Goal: Book appointment/travel/reservation

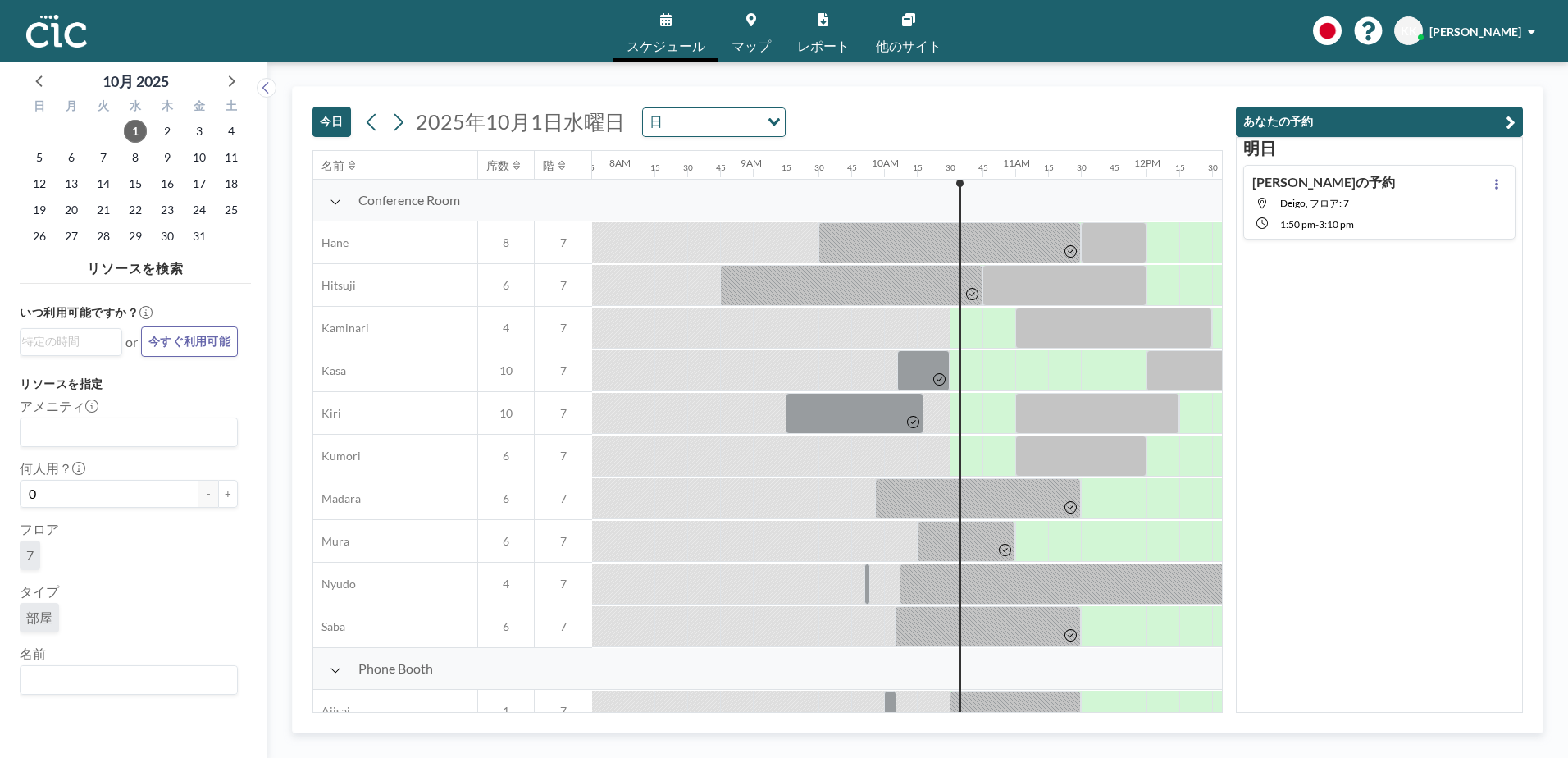
scroll to position [0, 1345]
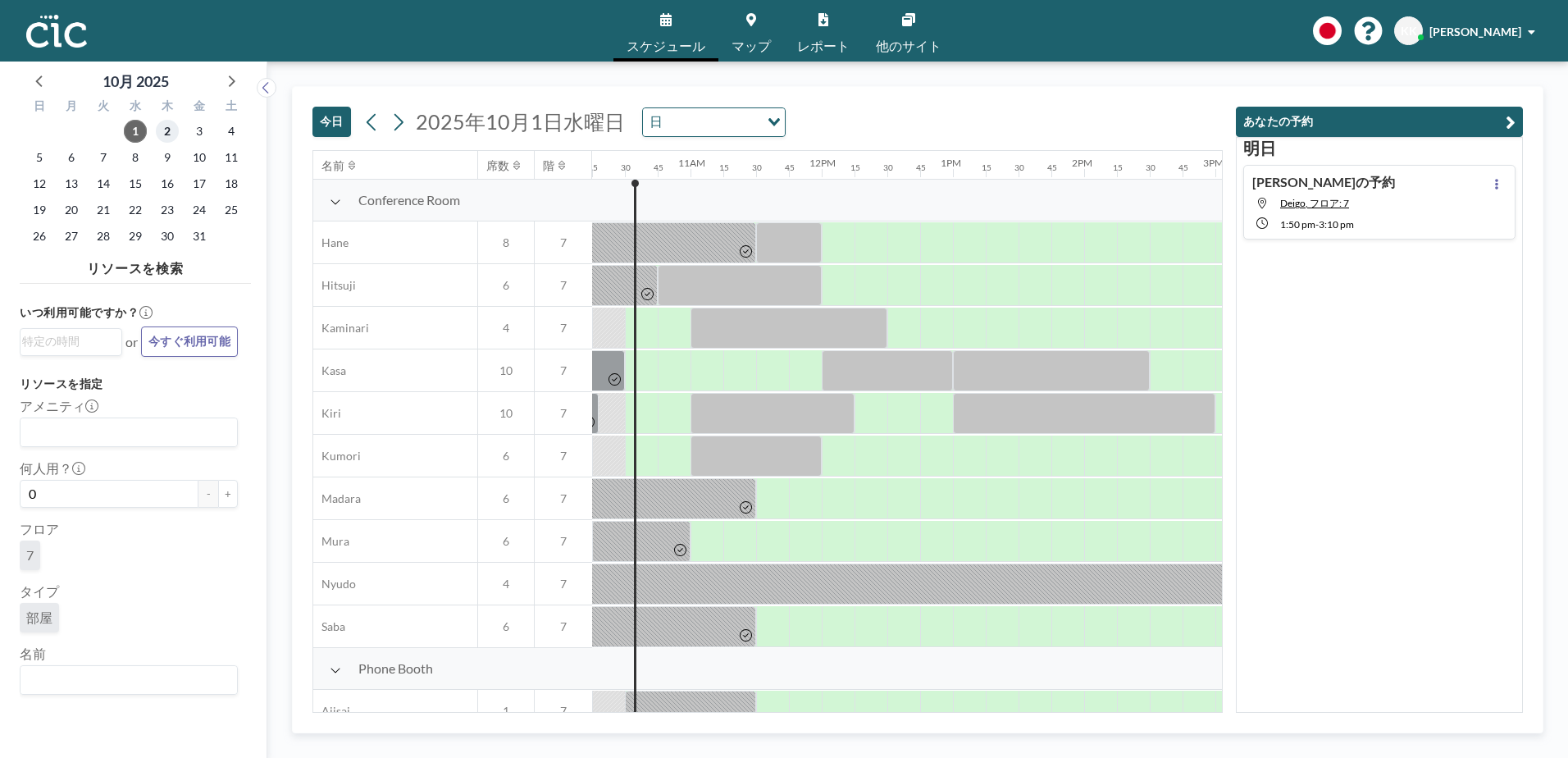
click at [165, 128] on span "2" at bounding box center [166, 131] width 23 height 23
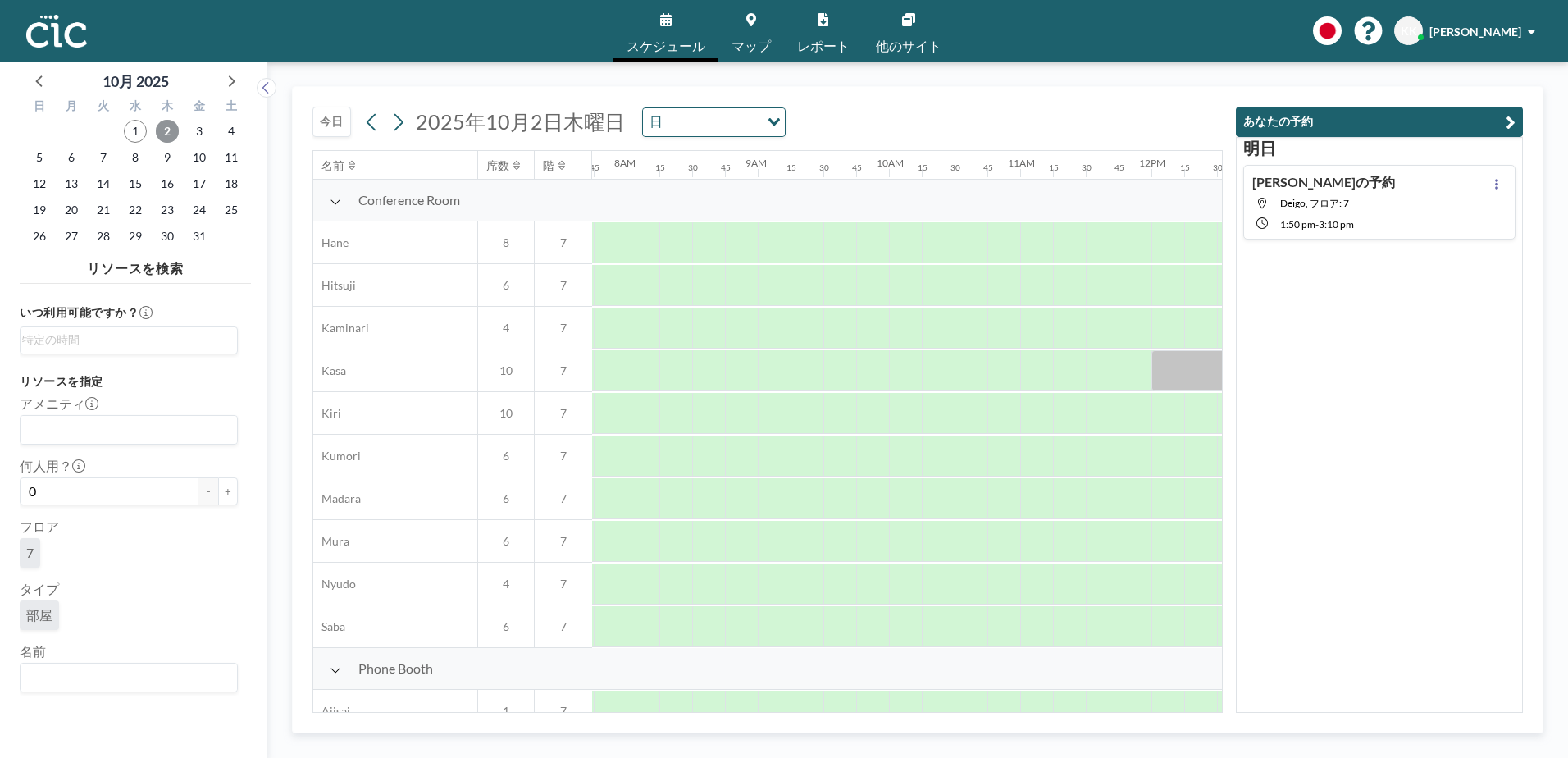
scroll to position [0, 1017]
click at [751, 40] on span "マップ" at bounding box center [750, 46] width 40 height 13
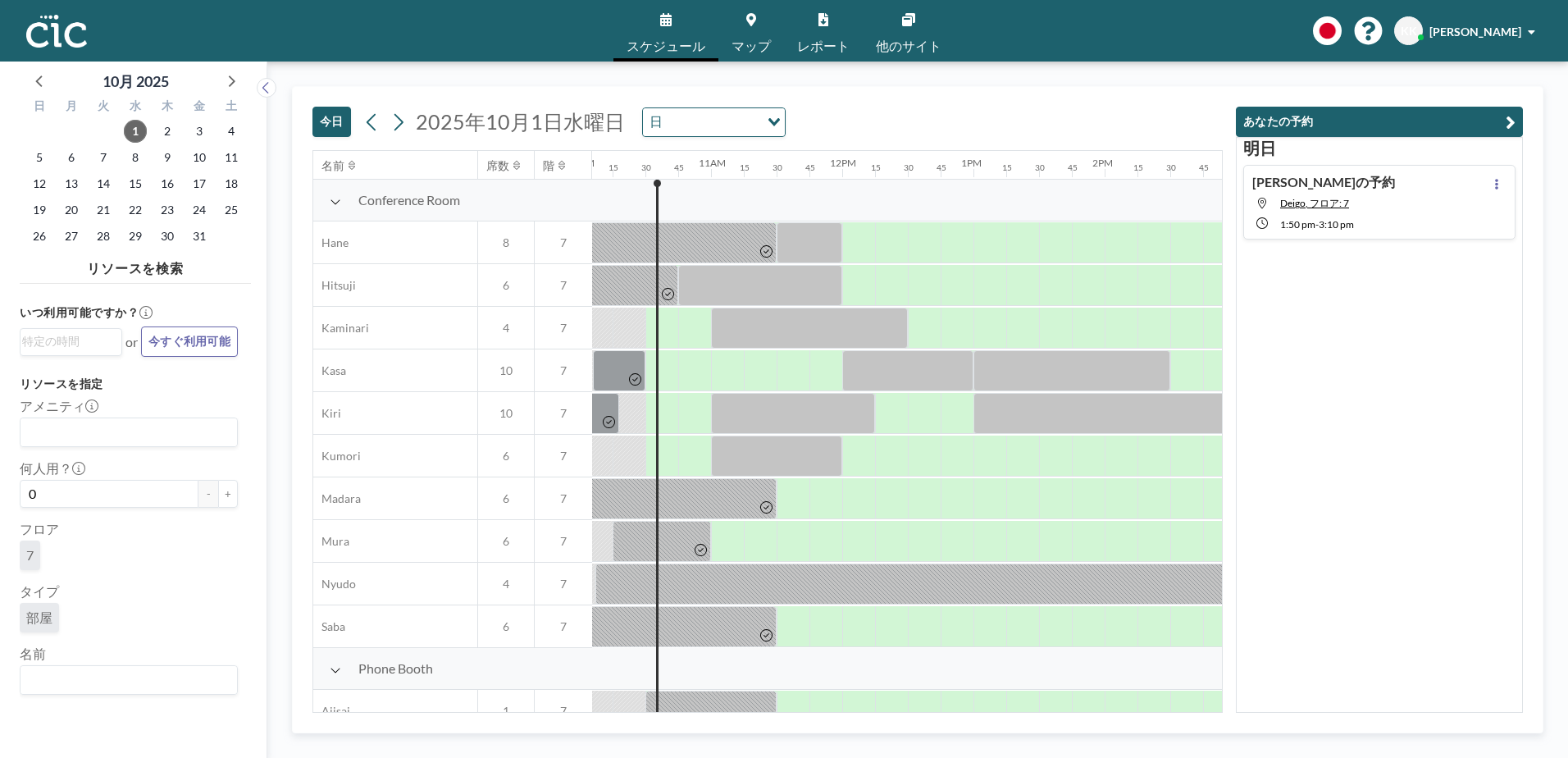
scroll to position [0, 1345]
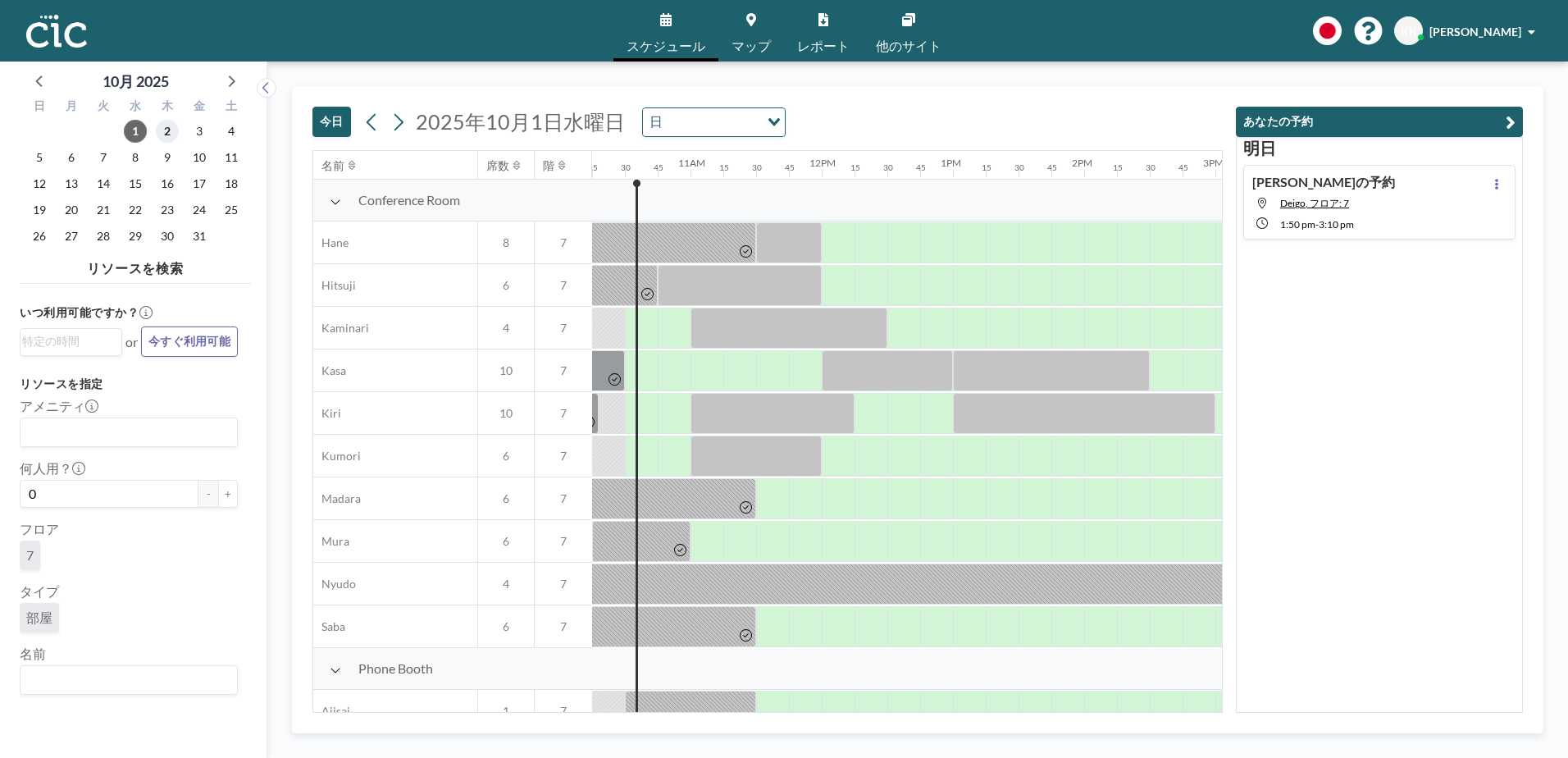
click at [173, 132] on span "2" at bounding box center [166, 131] width 23 height 23
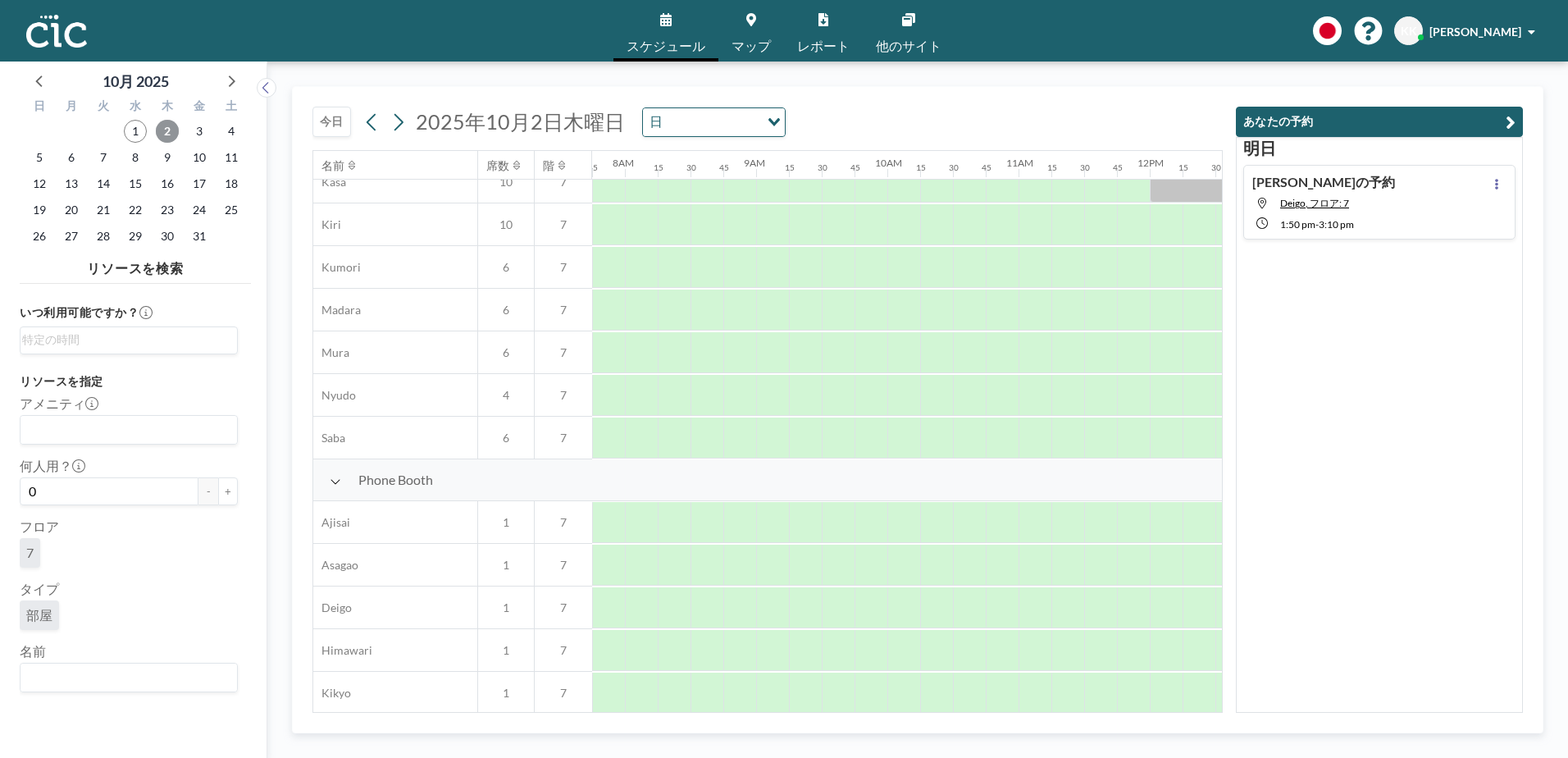
scroll to position [184, 1017]
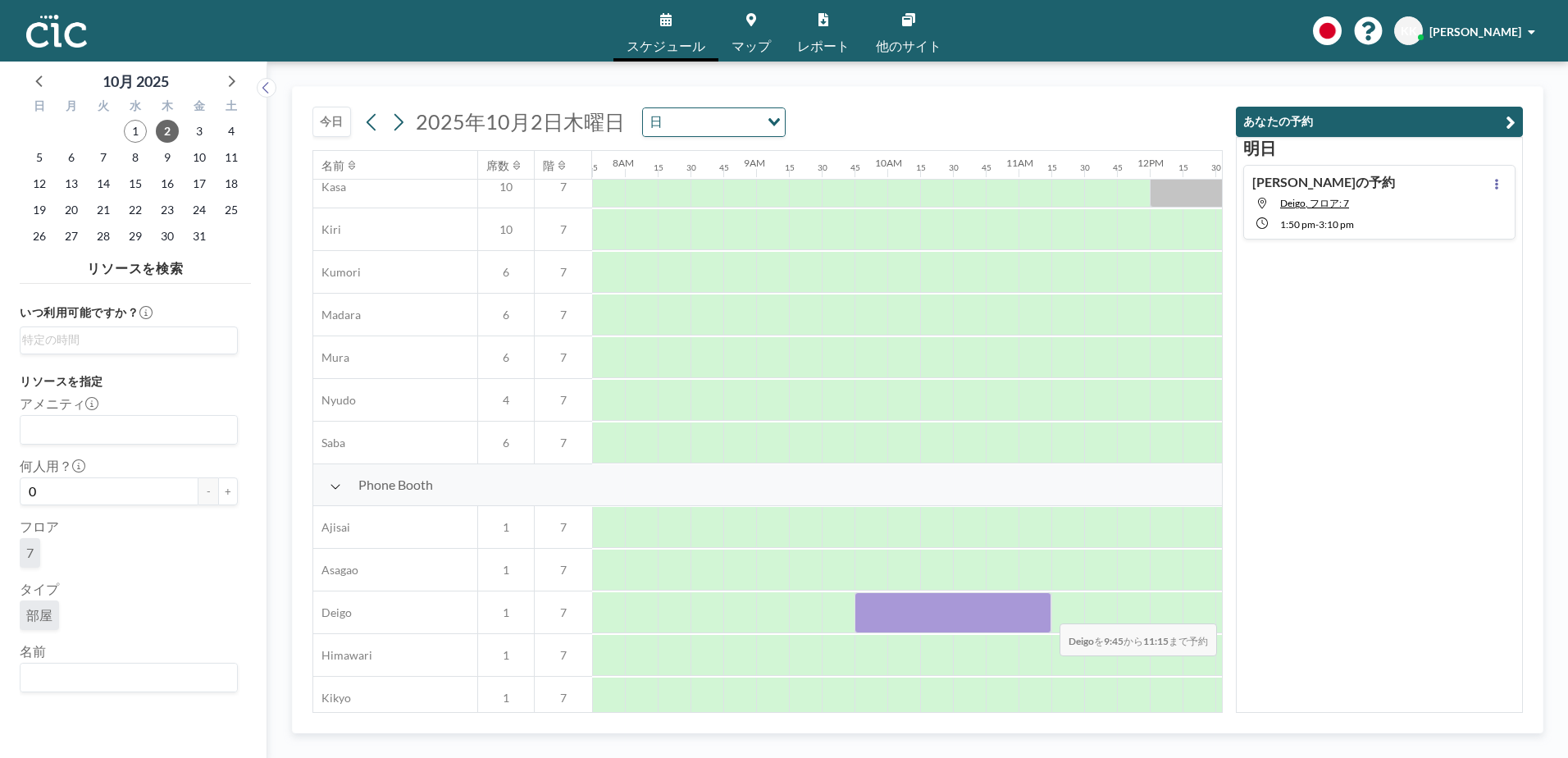
drag, startPoint x: 859, startPoint y: 622, endPoint x: 1047, endPoint y: 613, distance: 188.2
click at [1047, 613] on div at bounding box center [953, 613] width 197 height 41
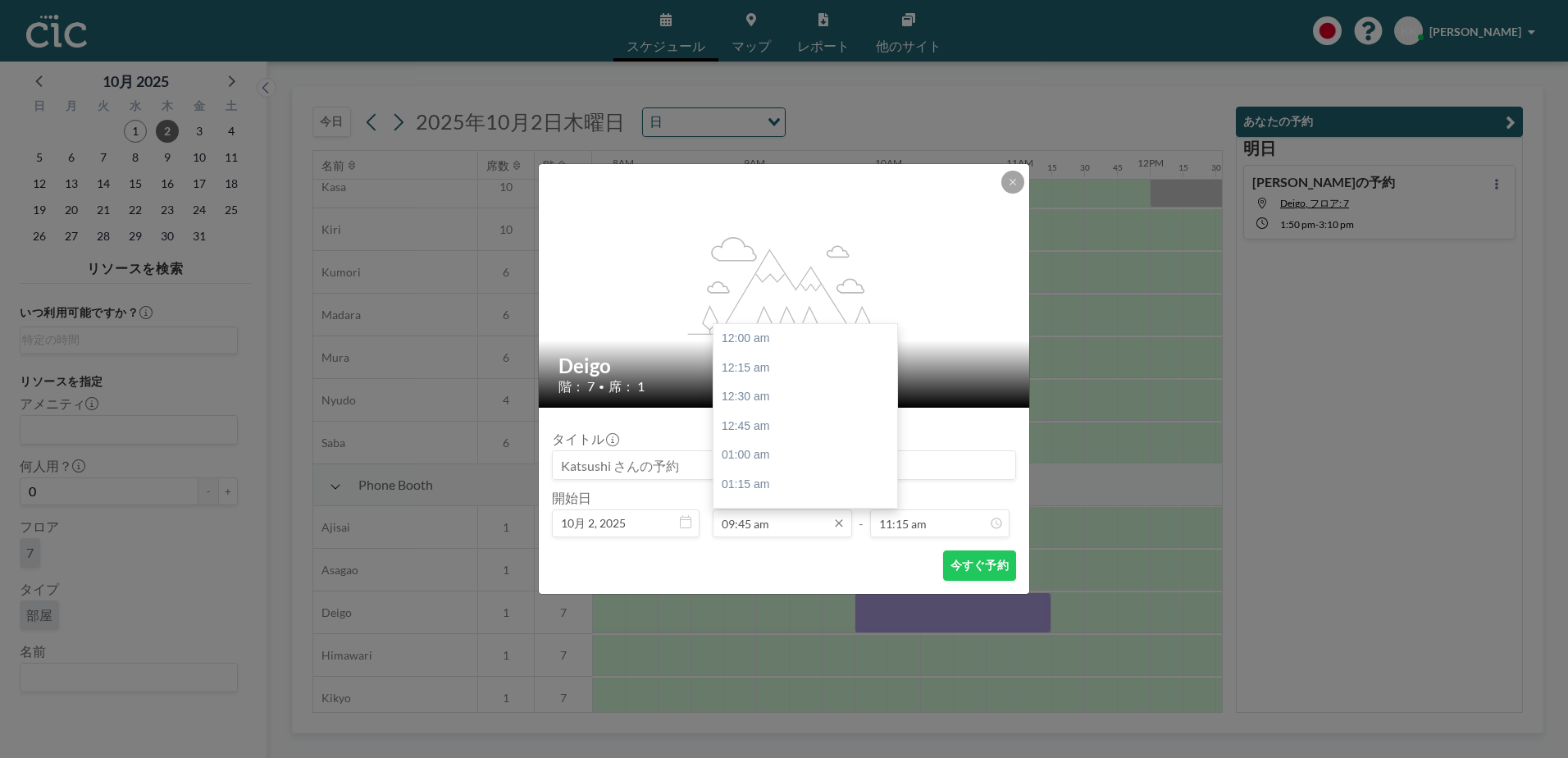
scroll to position [1138, 0]
click at [738, 523] on input "09:45 am" at bounding box center [783, 523] width 140 height 28
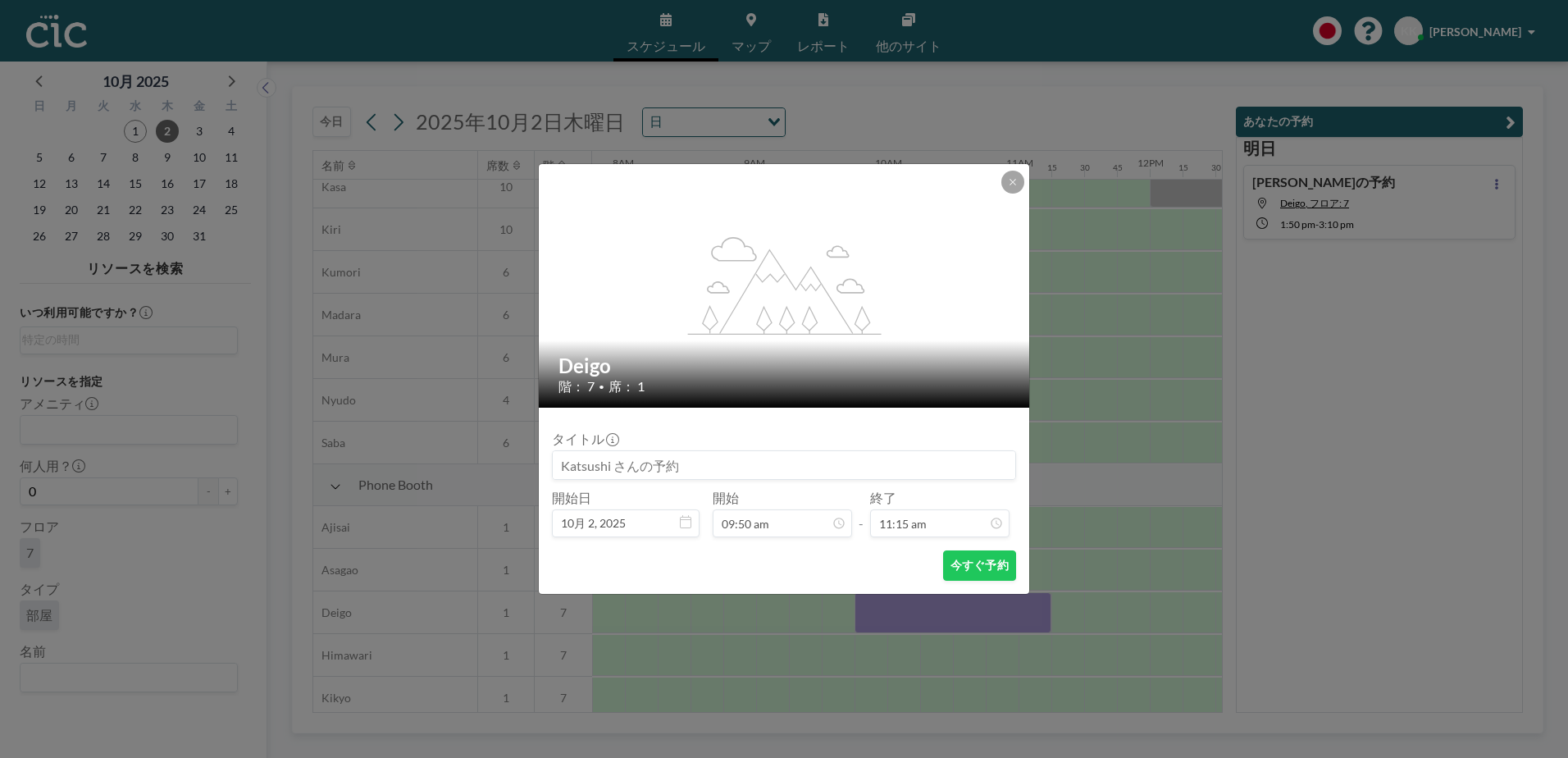
type input "09:50 am"
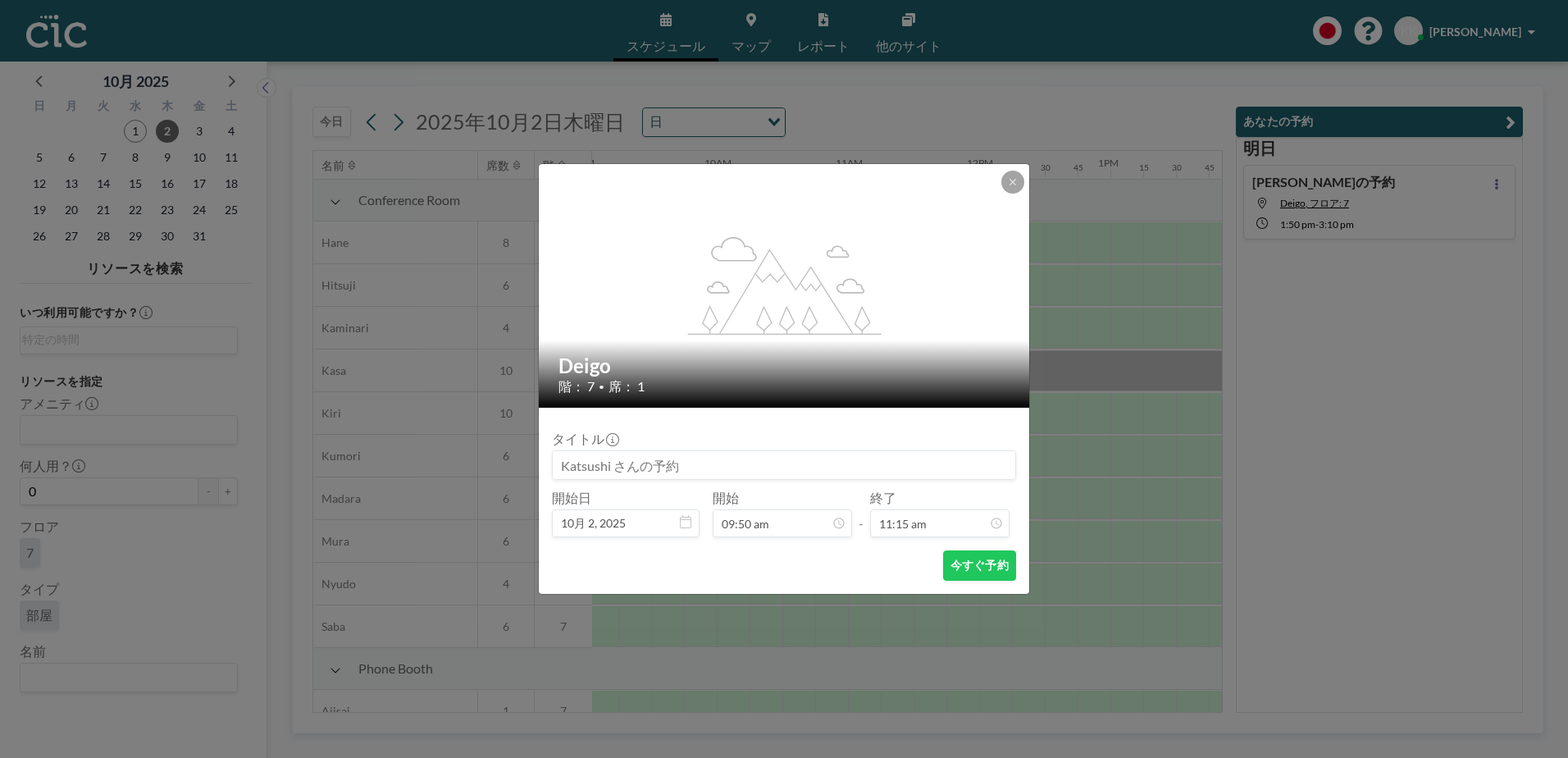
scroll to position [0, 1246]
type input "11:10 am"
click at [972, 564] on button "今すぐ予約" at bounding box center [979, 565] width 73 height 30
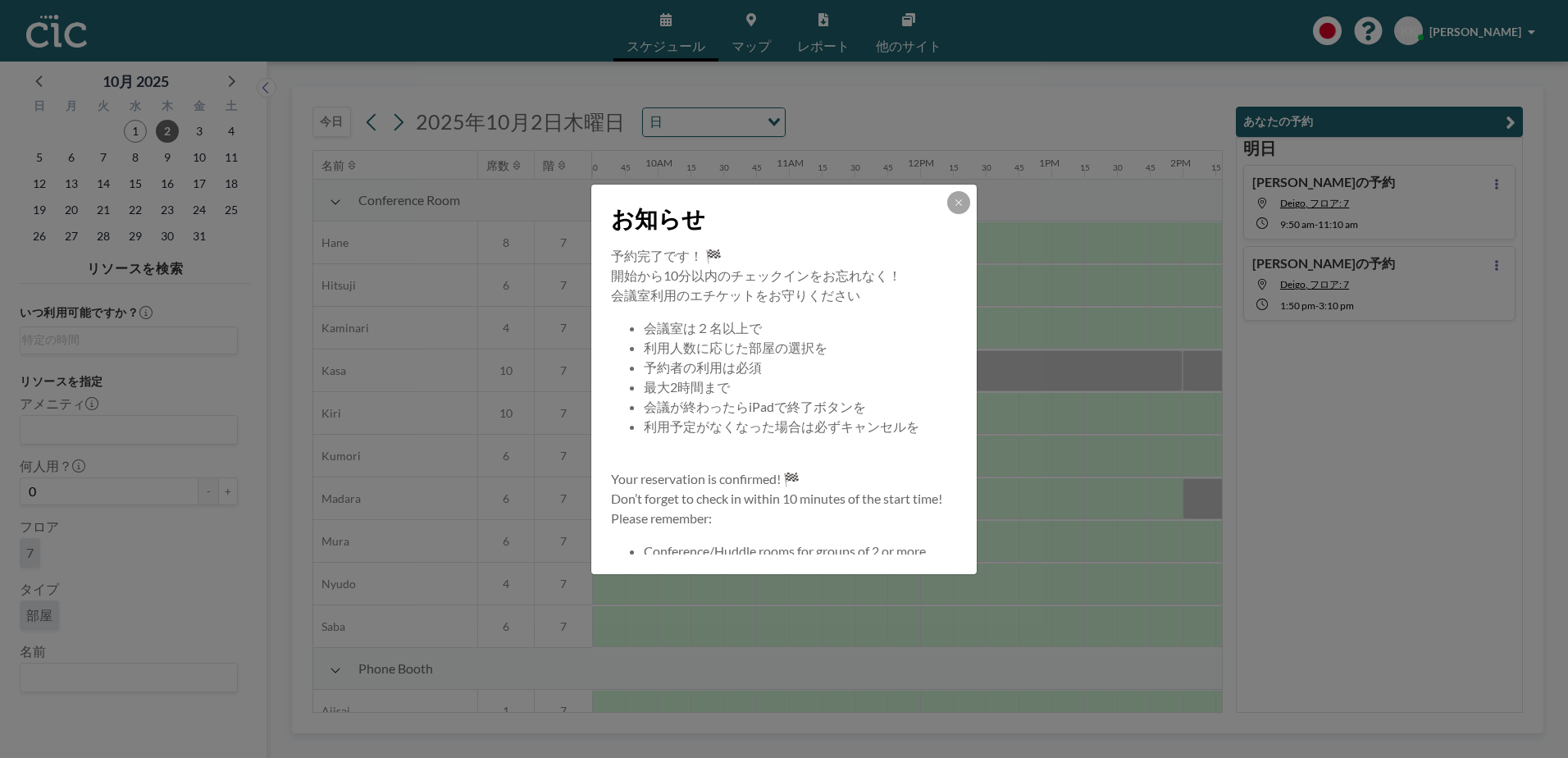
click at [956, 224] on div "お知らせ" at bounding box center [784, 215] width 385 height 62
click at [958, 203] on icon at bounding box center [958, 202] width 10 height 10
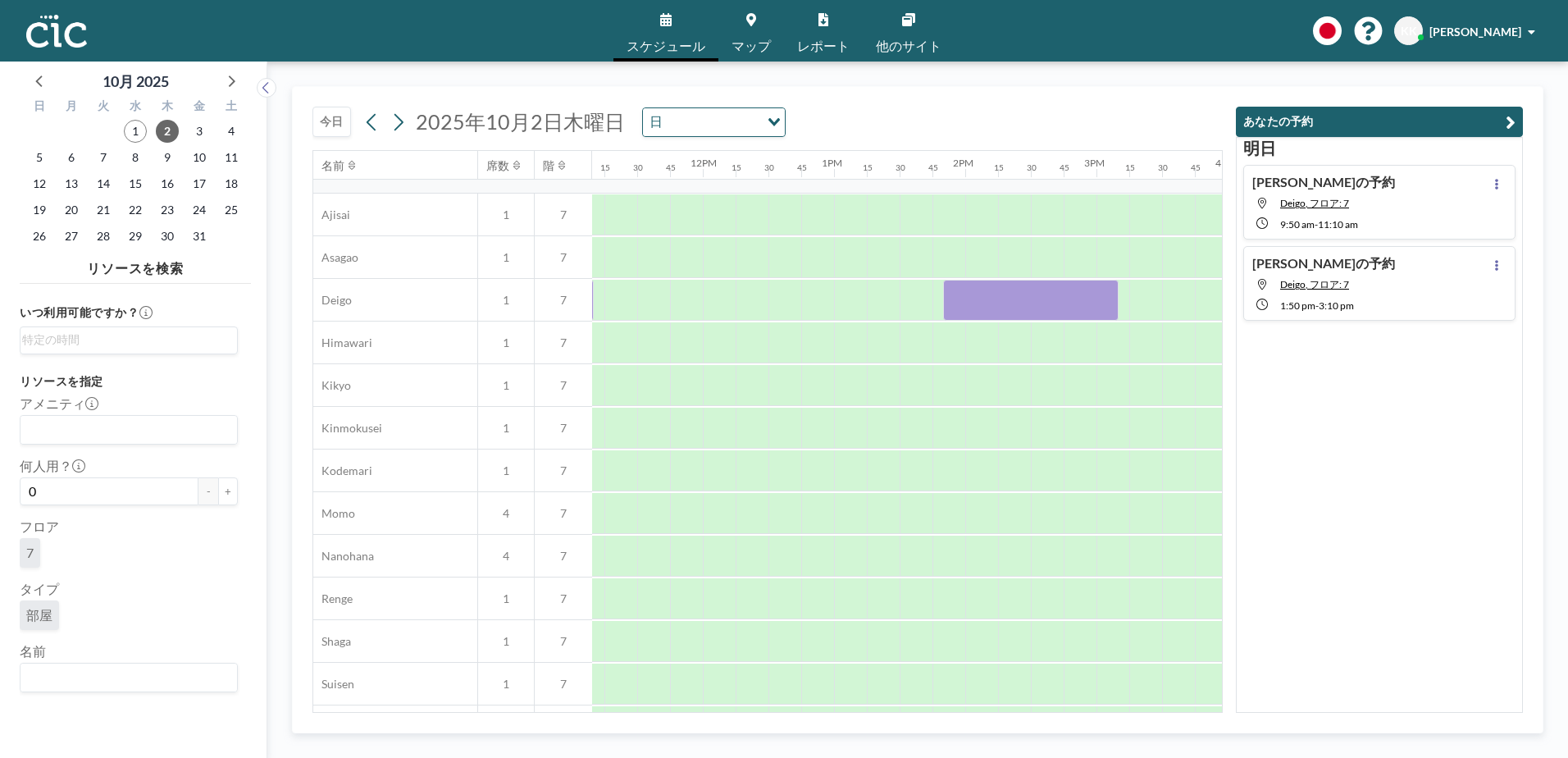
scroll to position [496, 1471]
click at [1041, 302] on div at bounding box center [1022, 300] width 175 height 41
click at [1041, 303] on div at bounding box center [1022, 300] width 175 height 41
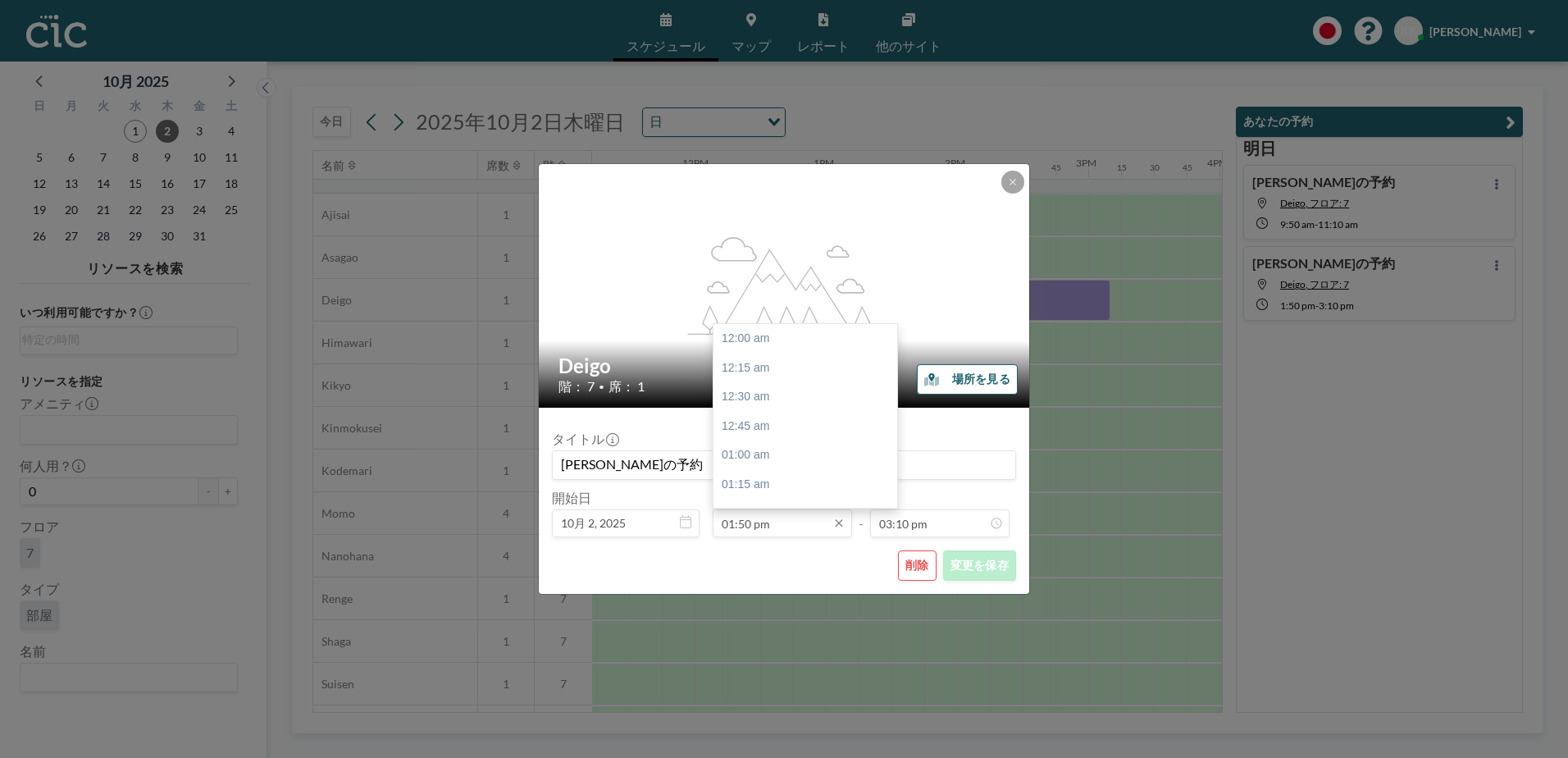
click at [796, 521] on input "01:50 pm" at bounding box center [783, 523] width 140 height 28
type input "01:20 pm"
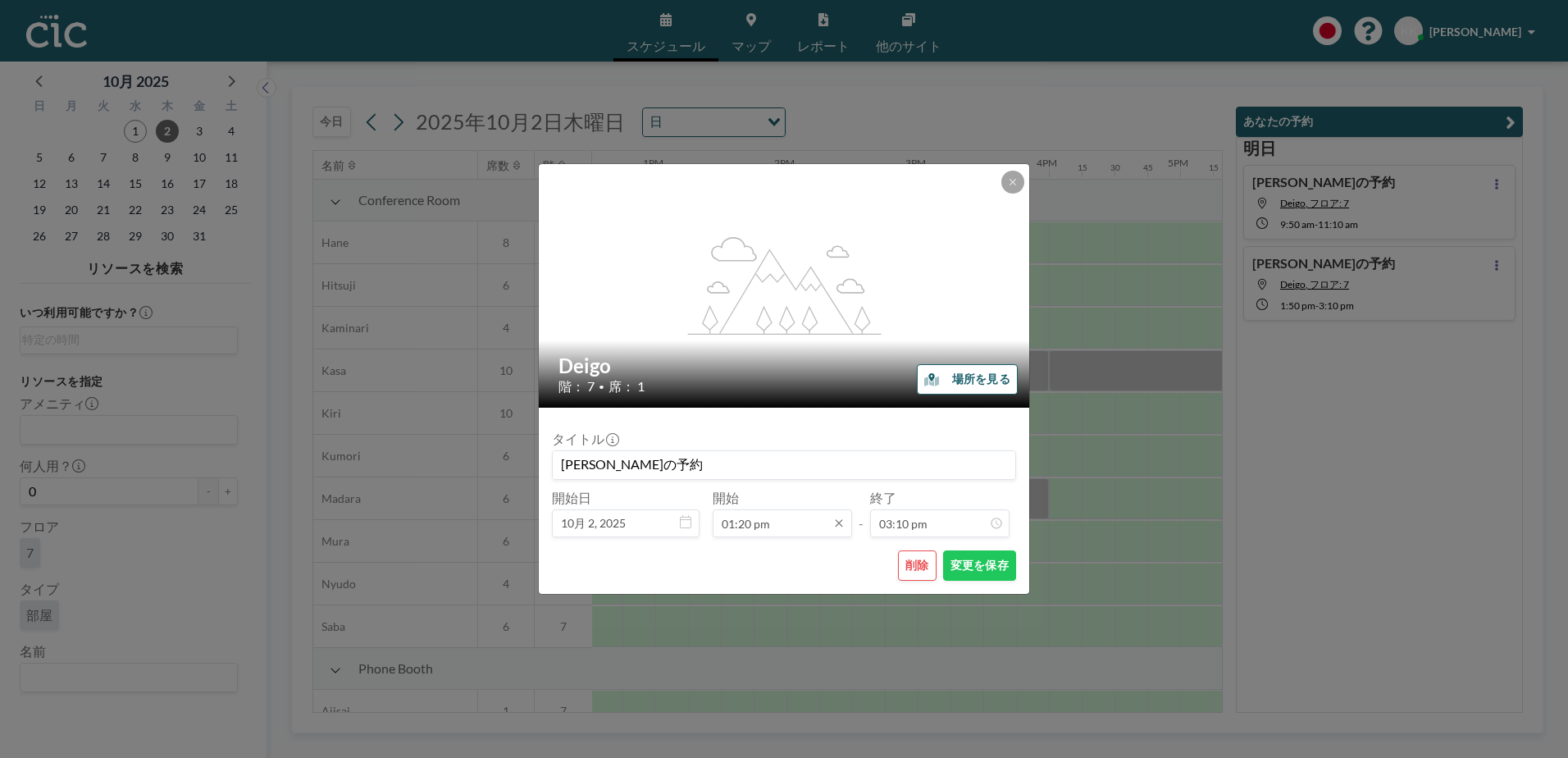
scroll to position [0, 1705]
type input "02:40 pm"
click at [962, 563] on button "変更を保存" at bounding box center [979, 565] width 73 height 30
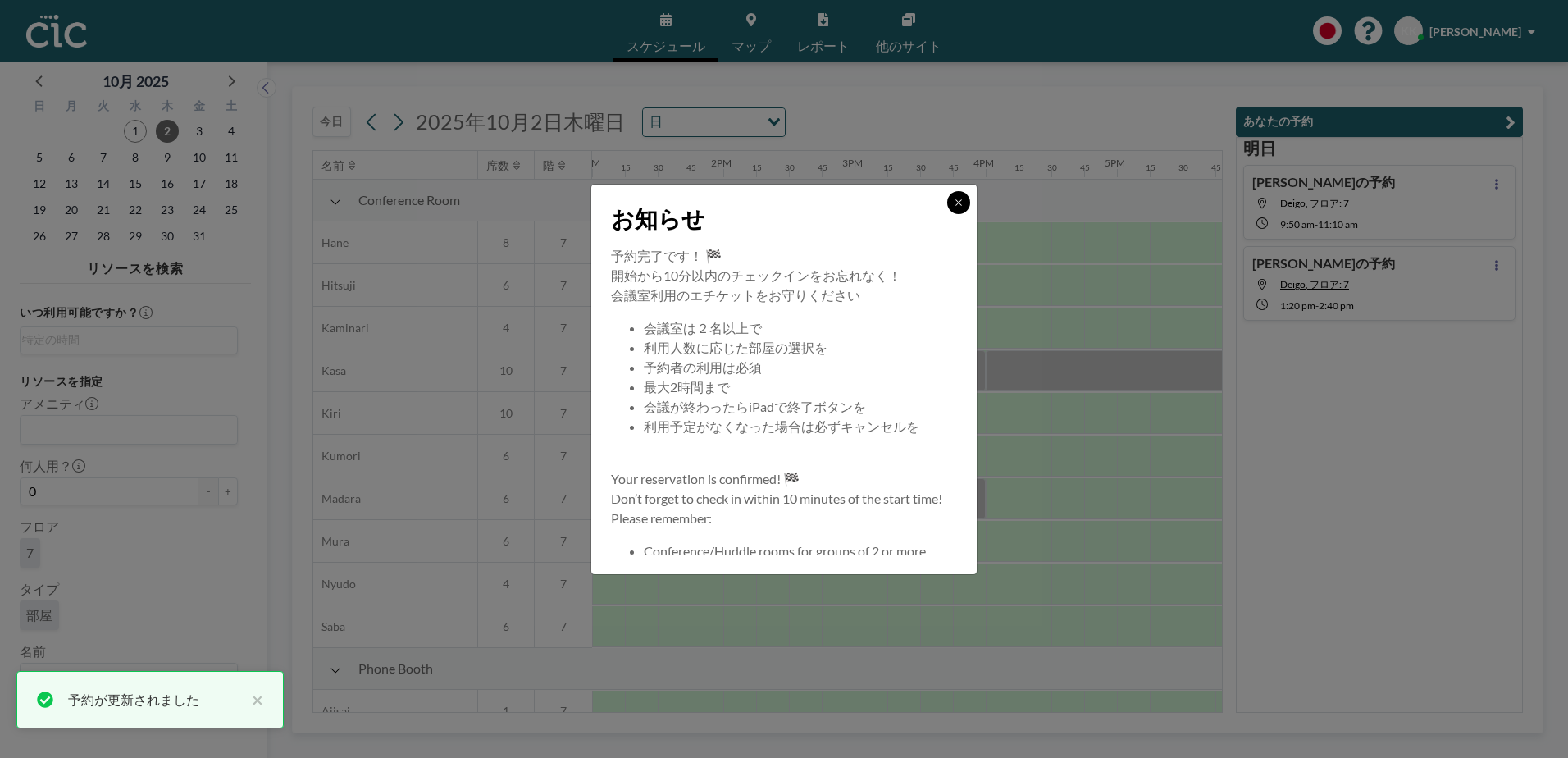
click at [964, 201] on button at bounding box center [958, 202] width 23 height 23
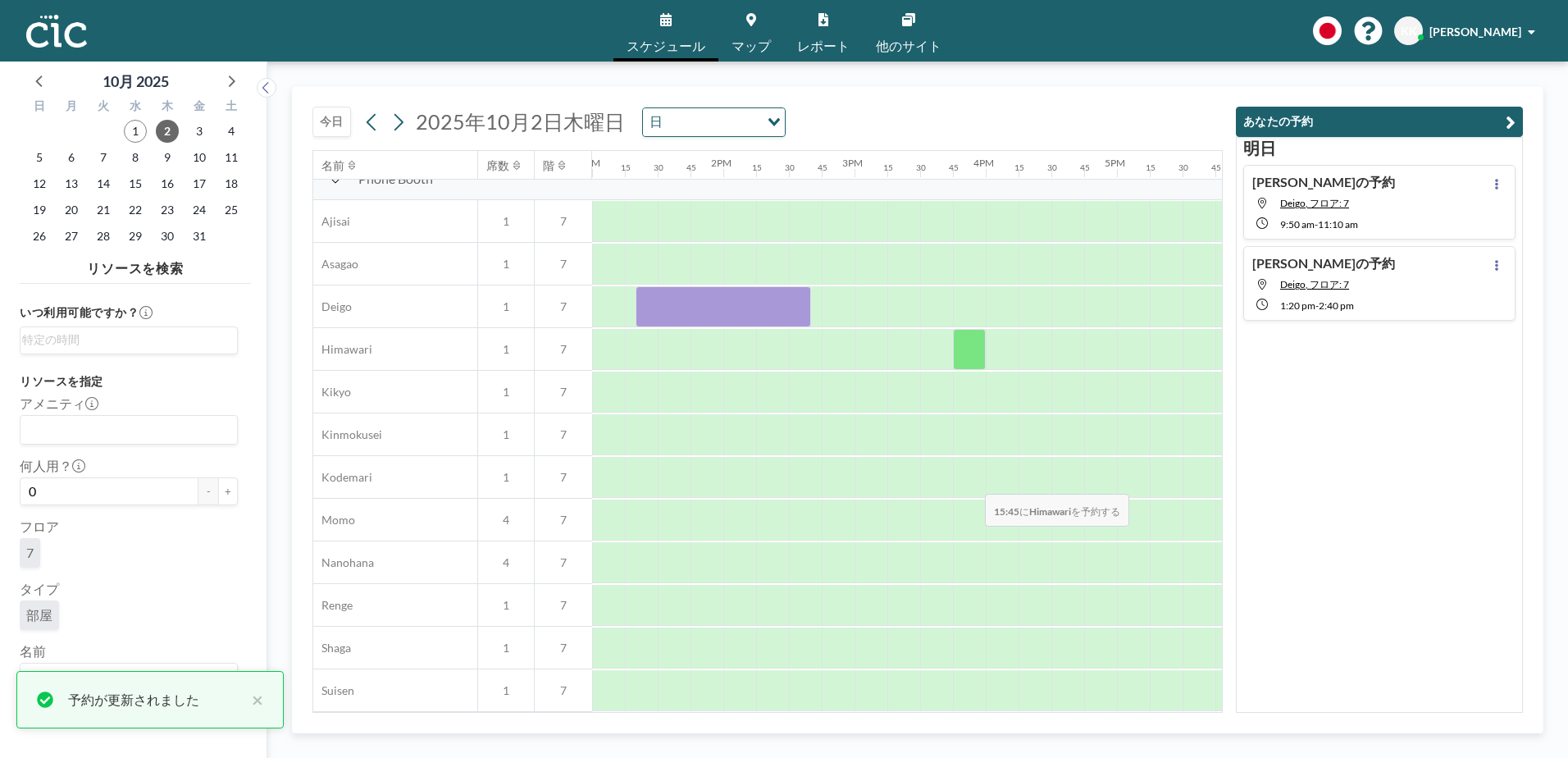
scroll to position [496, 1705]
